Goal: Task Accomplishment & Management: Use online tool/utility

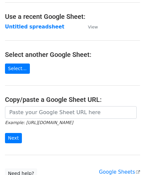
scroll to position [33, 0]
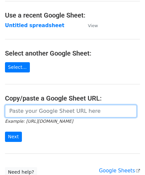
click at [45, 106] on input "url" at bounding box center [71, 111] width 132 height 13
paste input "[URL][DOMAIN_NAME]"
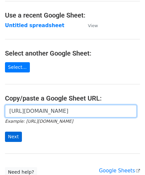
type input "[URL][DOMAIN_NAME]"
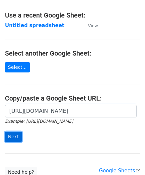
click at [15, 138] on input "Next" at bounding box center [13, 137] width 17 height 10
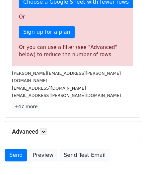
scroll to position [214, 0]
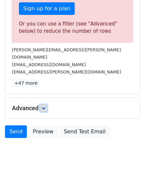
click at [45, 106] on icon at bounding box center [43, 108] width 4 height 4
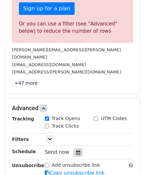
click at [76, 150] on icon at bounding box center [78, 152] width 4 height 5
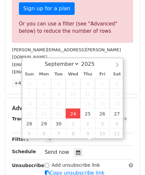
type input "[DATE] 12:00"
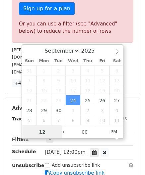
paste input "6"
type input "6"
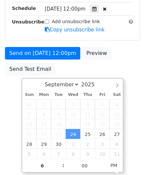
type input "[DATE] 18:00"
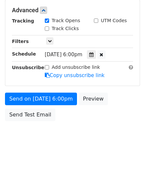
scroll to position [304, 0]
